Goal: Entertainment & Leisure: Consume media (video, audio)

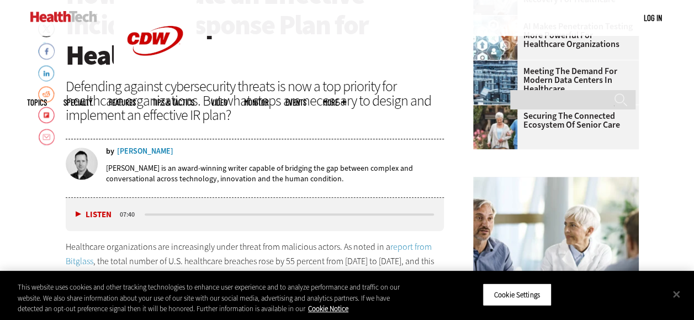
scroll to position [420, 0]
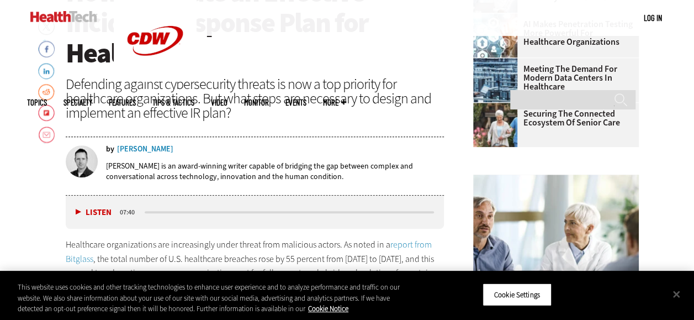
click at [76, 210] on button "Listen" at bounding box center [94, 212] width 36 height 8
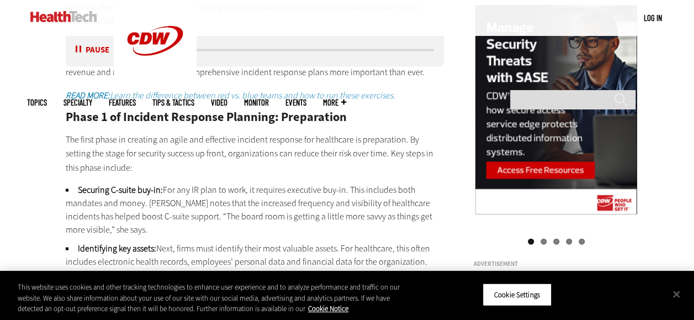
scroll to position [1082, 0]
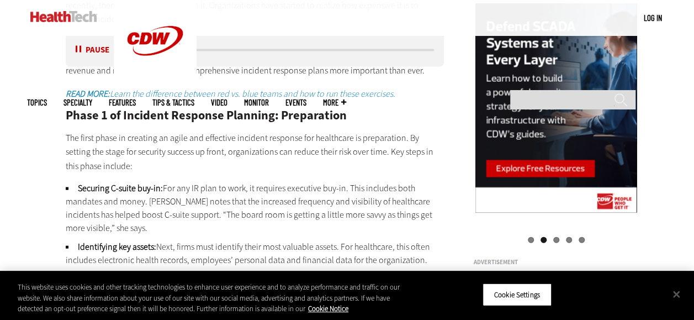
click at [92, 49] on button "Pause" at bounding box center [93, 50] width 34 height 8
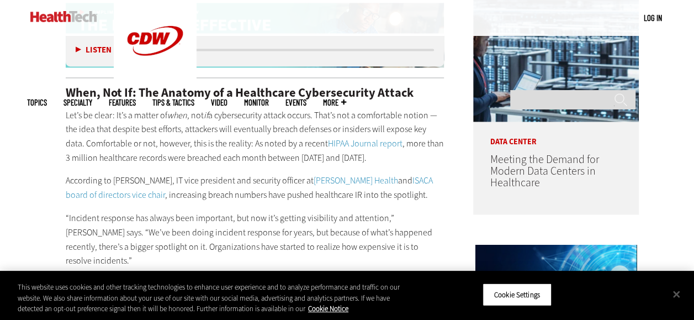
scroll to position [839, 0]
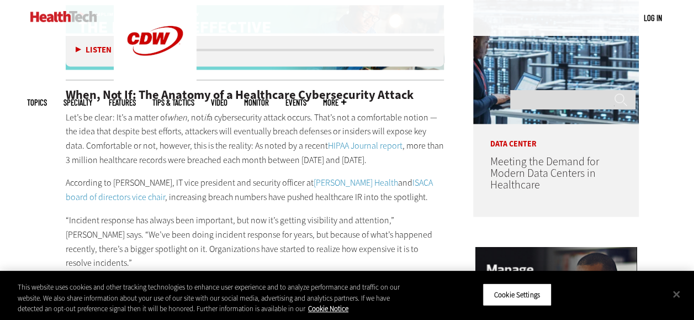
click at [474, 73] on img at bounding box center [556, 61] width 166 height 124
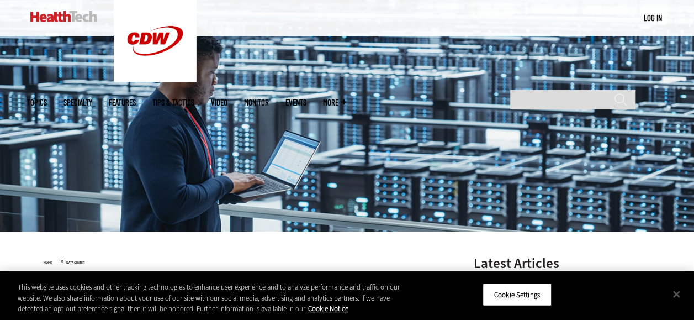
scroll to position [110, 0]
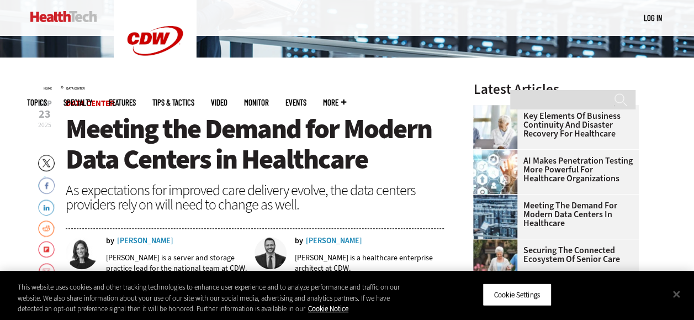
click at [290, 217] on header "[DATE] Twitter Facebook LinkedIn Reddit Flipboard Email Data Center Meeting the…" at bounding box center [255, 193] width 379 height 188
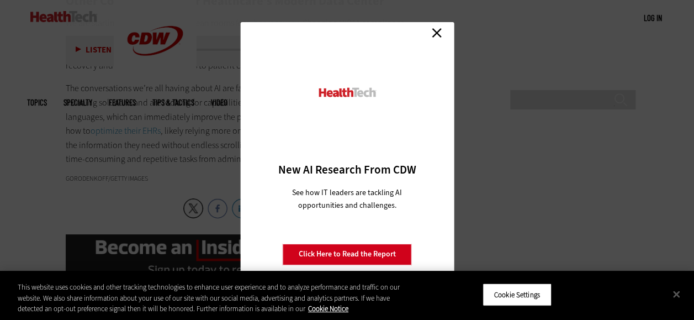
scroll to position [2164, 0]
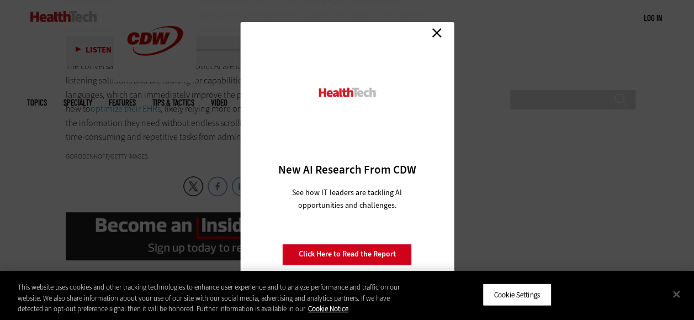
click at [444, 28] on link "Close" at bounding box center [436, 33] width 17 height 17
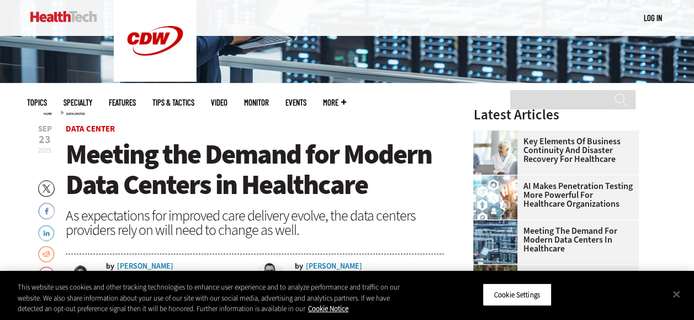
scroll to position [265, 0]
